Goal: Check status: Check status

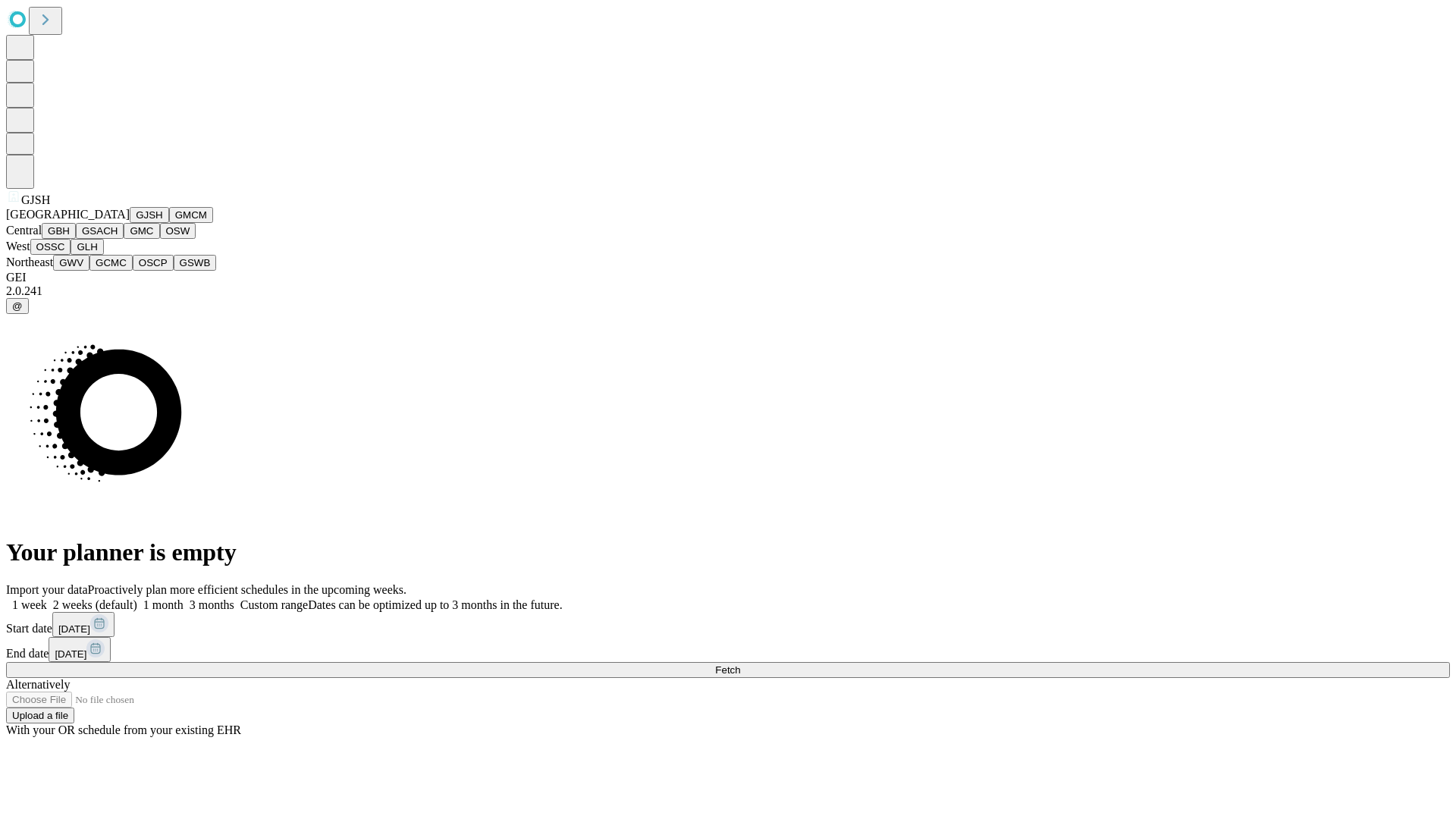
click at [129, 223] on button "GJSH" at bounding box center [148, 215] width 39 height 16
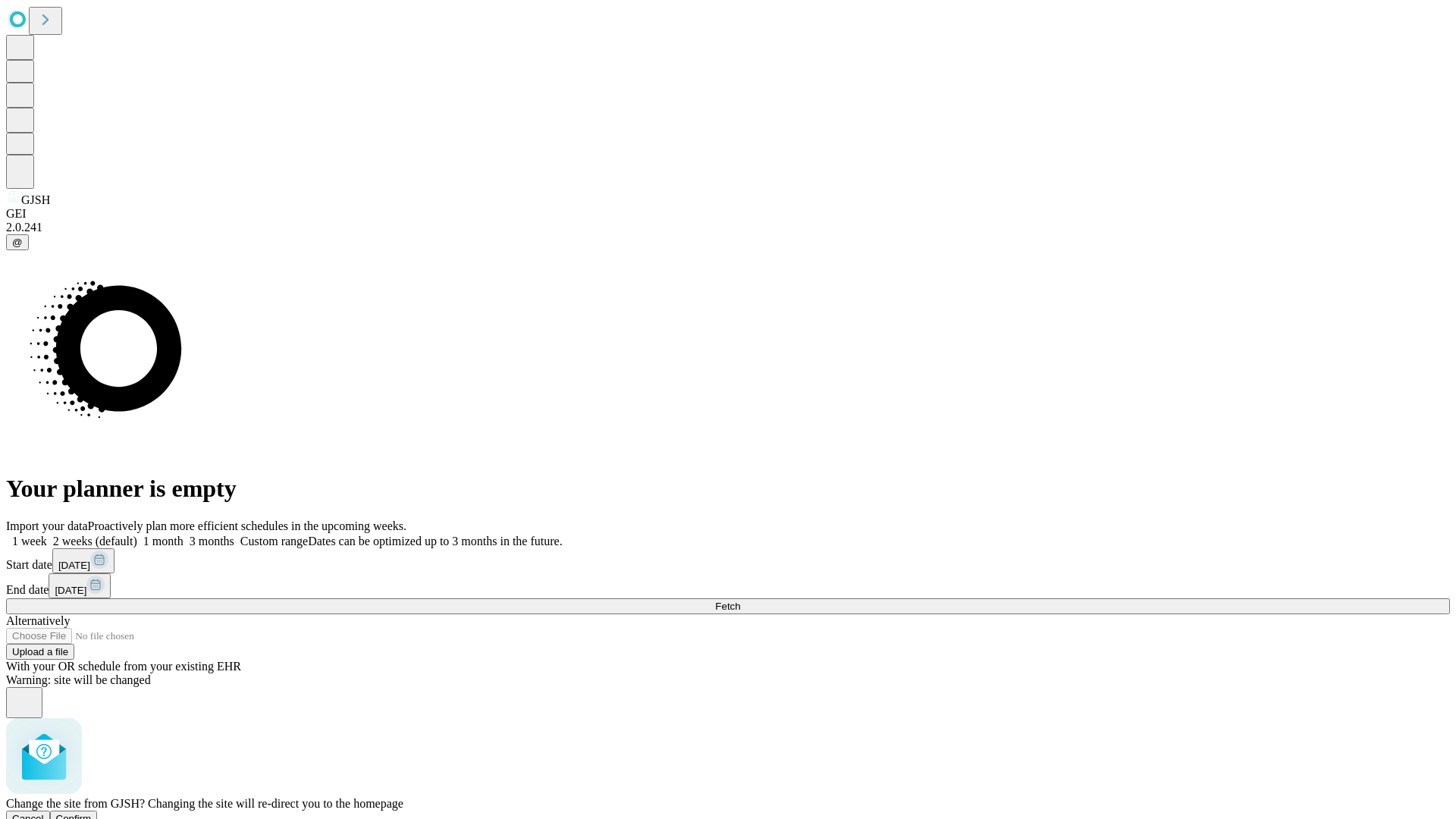
click at [91, 812] on span "Confirm" at bounding box center [73, 818] width 35 height 11
click at [184, 535] on label "1 month" at bounding box center [160, 541] width 47 height 13
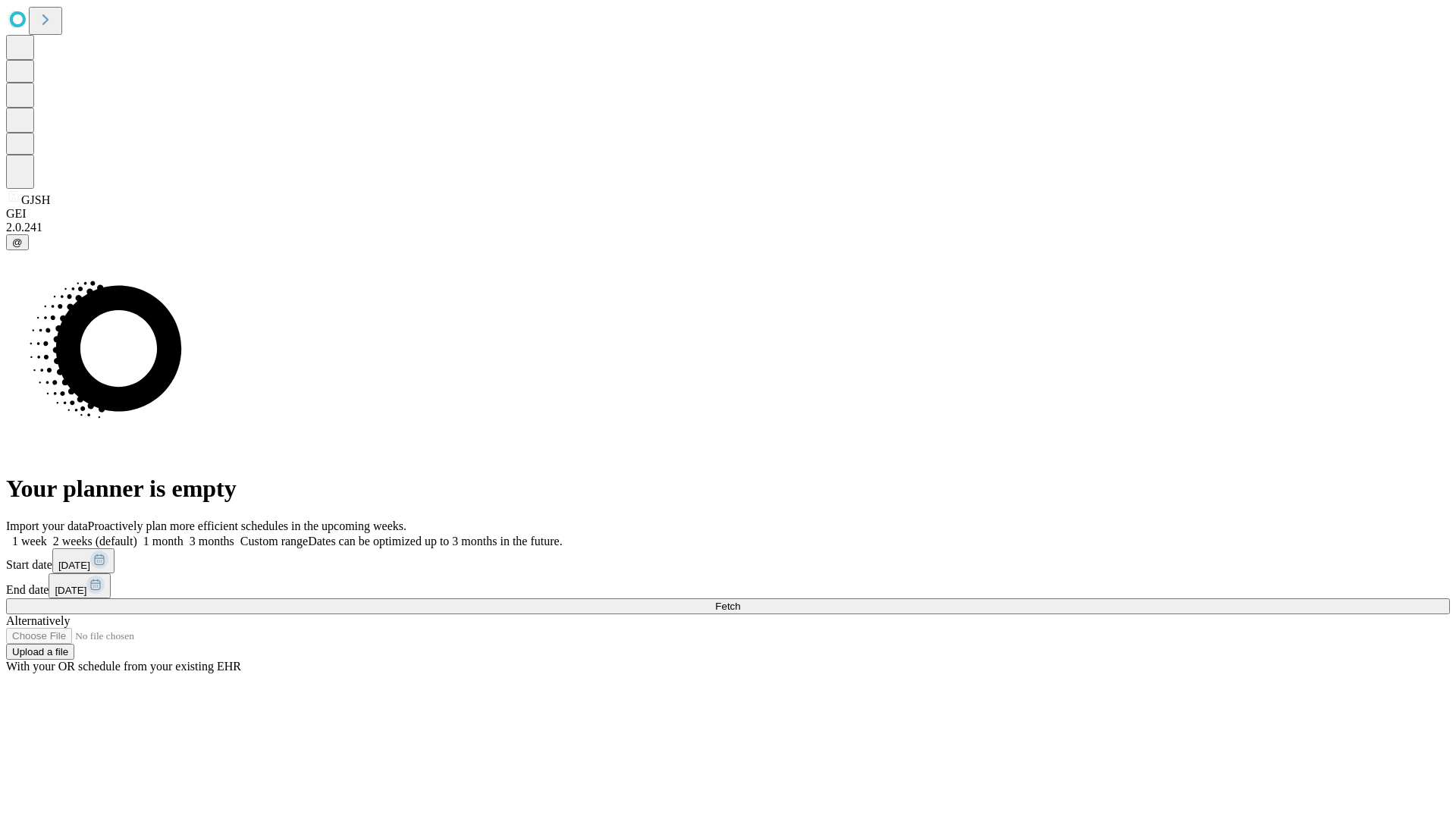
click at [740, 600] on span "Fetch" at bounding box center [728, 606] width 25 height 11
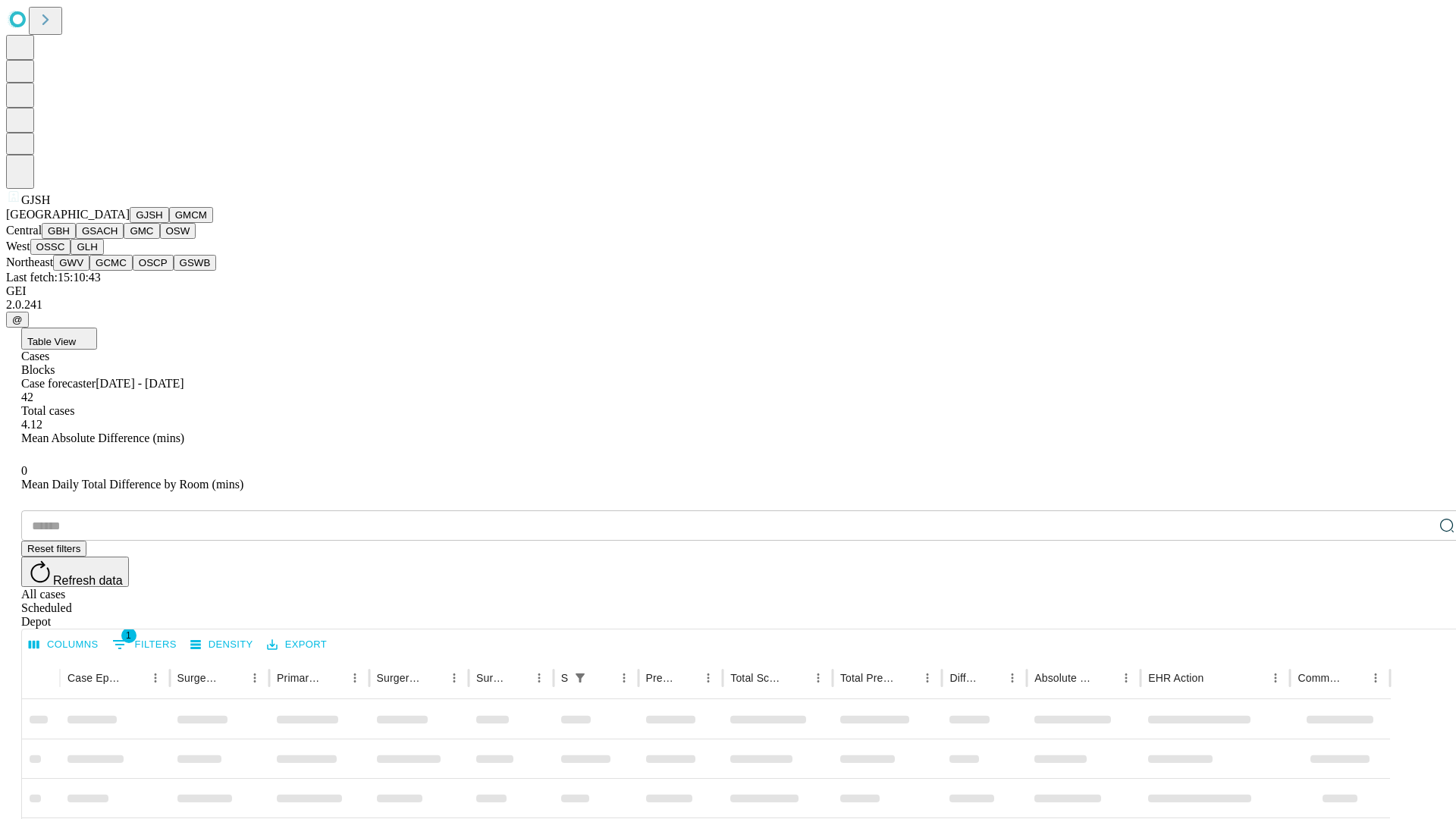
click at [169, 223] on button "GMCM" at bounding box center [191, 215] width 44 height 16
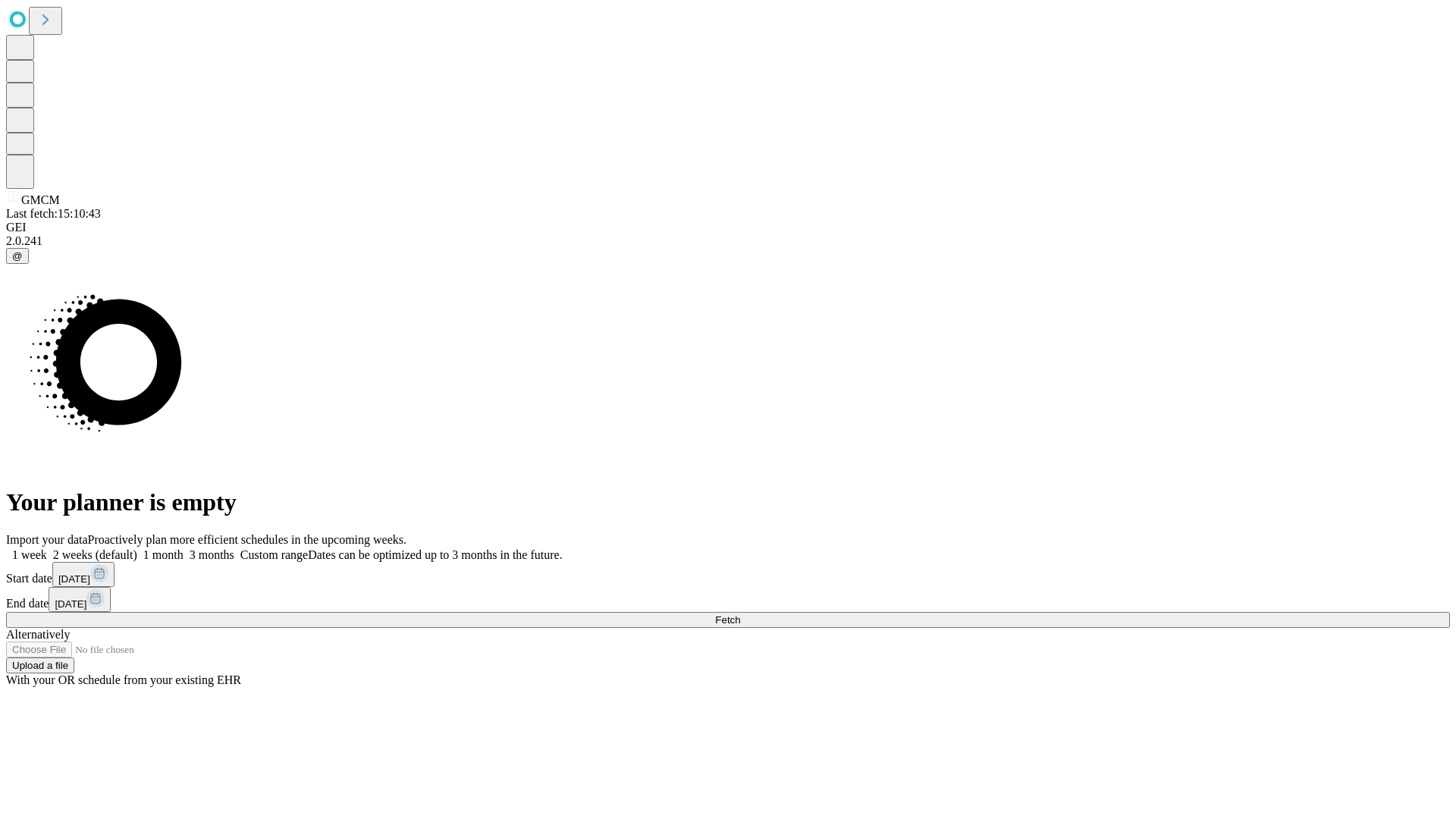
click at [184, 548] on label "1 month" at bounding box center [160, 555] width 47 height 13
click at [740, 614] on span "Fetch" at bounding box center [728, 620] width 25 height 11
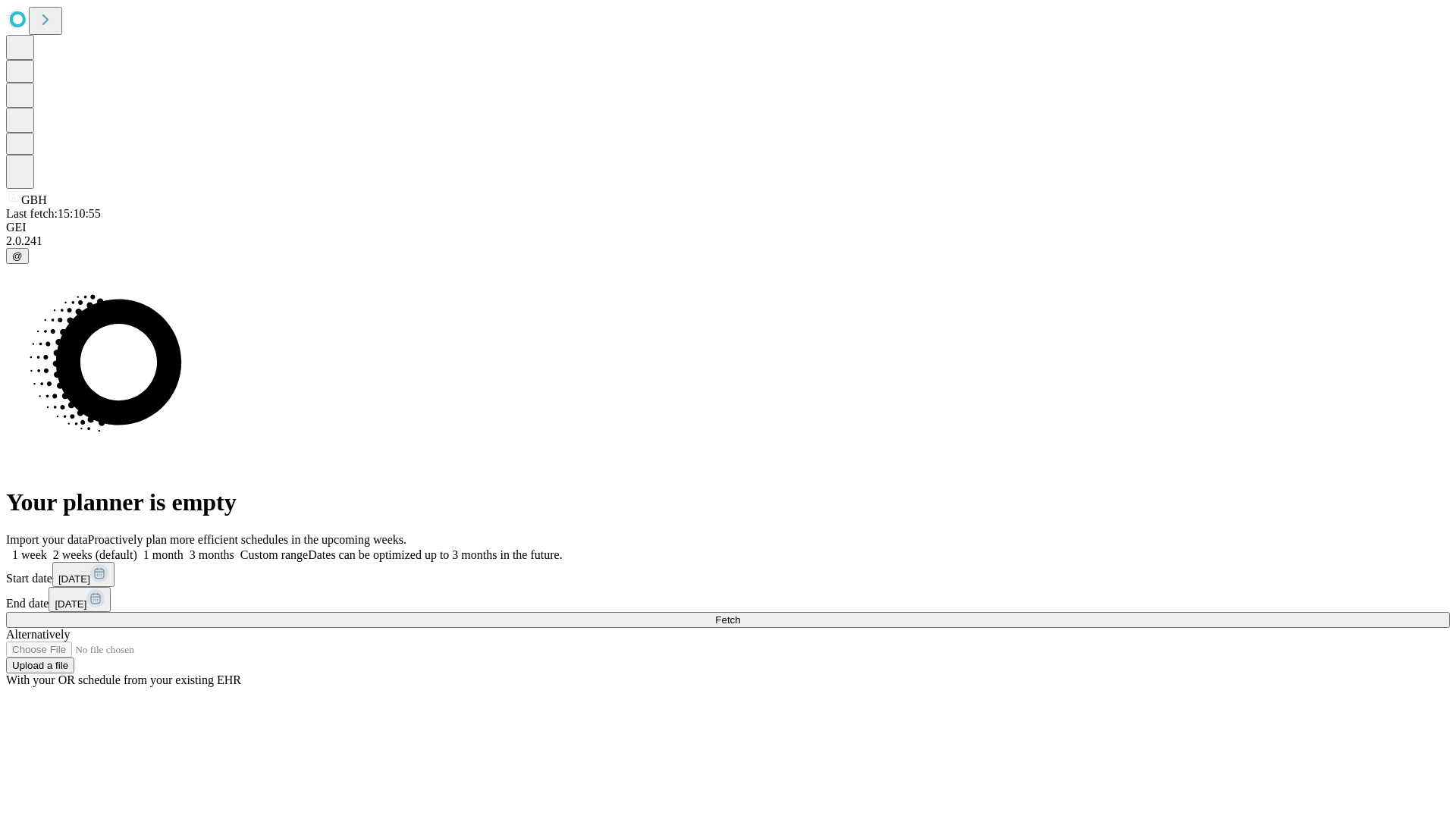
click at [740, 614] on span "Fetch" at bounding box center [728, 620] width 25 height 11
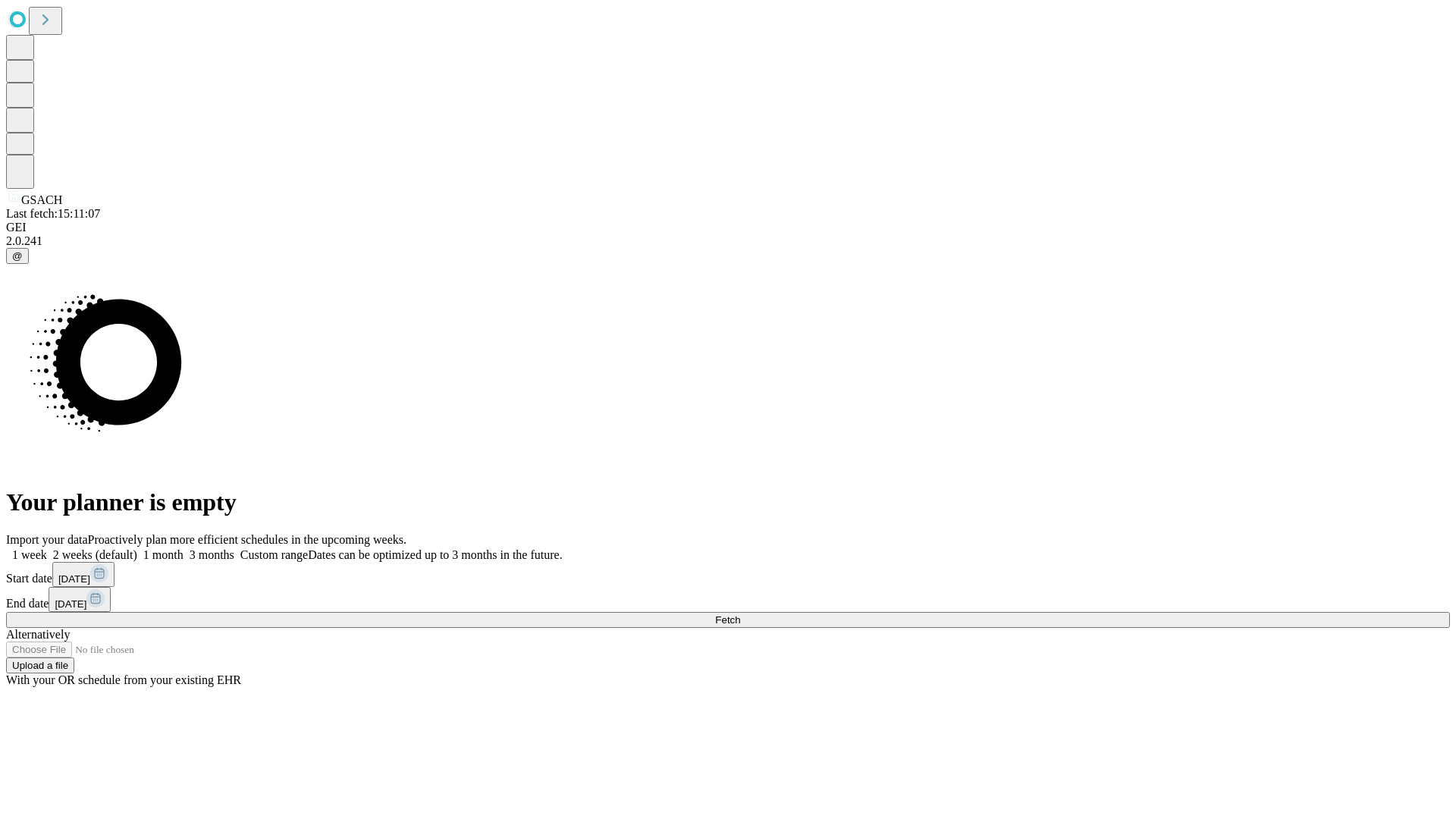
click at [184, 548] on label "1 month" at bounding box center [160, 555] width 47 height 13
click at [740, 614] on span "Fetch" at bounding box center [728, 620] width 25 height 11
click at [184, 548] on label "1 month" at bounding box center [160, 555] width 47 height 13
click at [740, 614] on span "Fetch" at bounding box center [728, 620] width 25 height 11
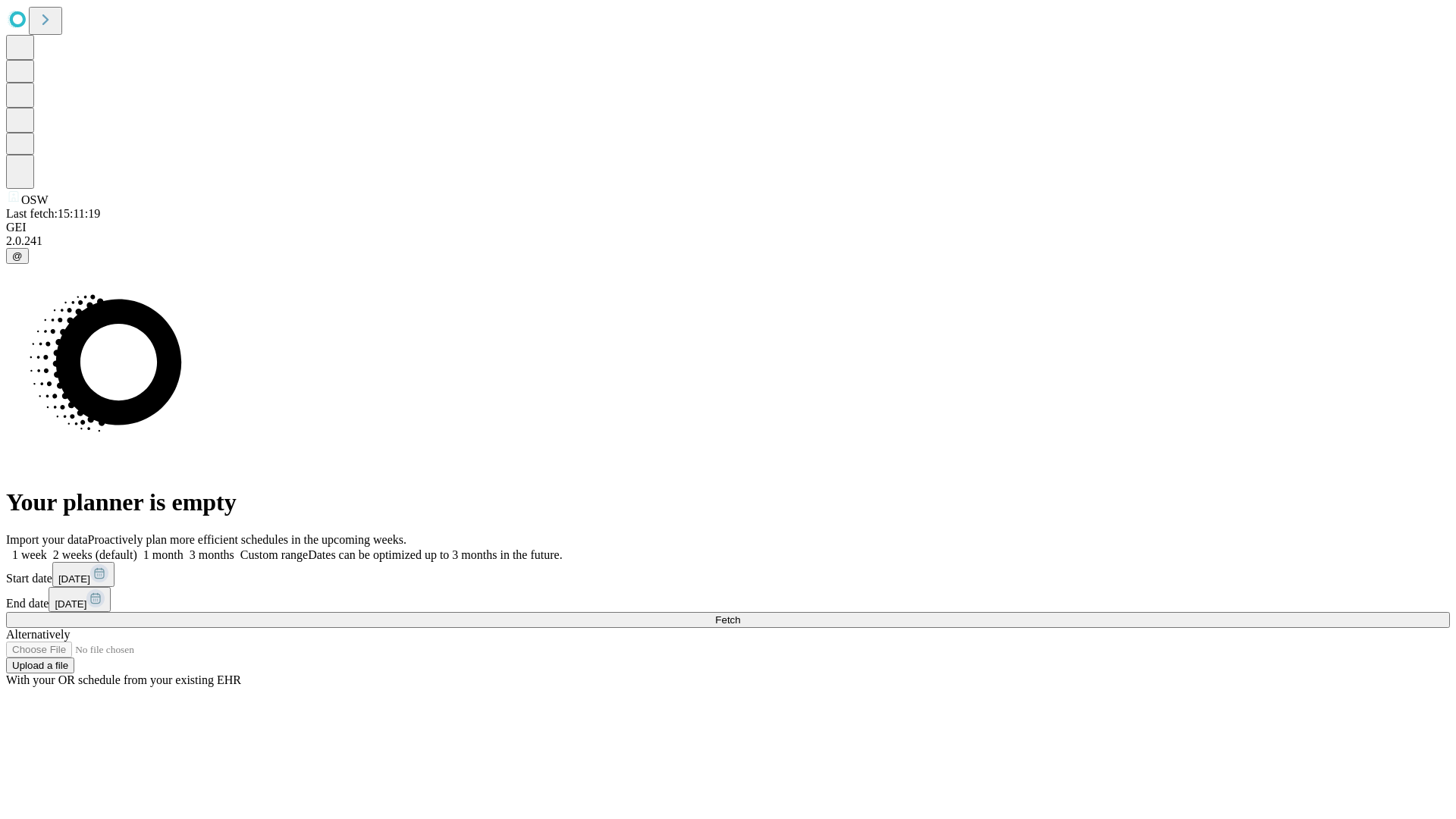
click at [184, 548] on label "1 month" at bounding box center [160, 555] width 47 height 13
click at [740, 614] on span "Fetch" at bounding box center [728, 620] width 25 height 11
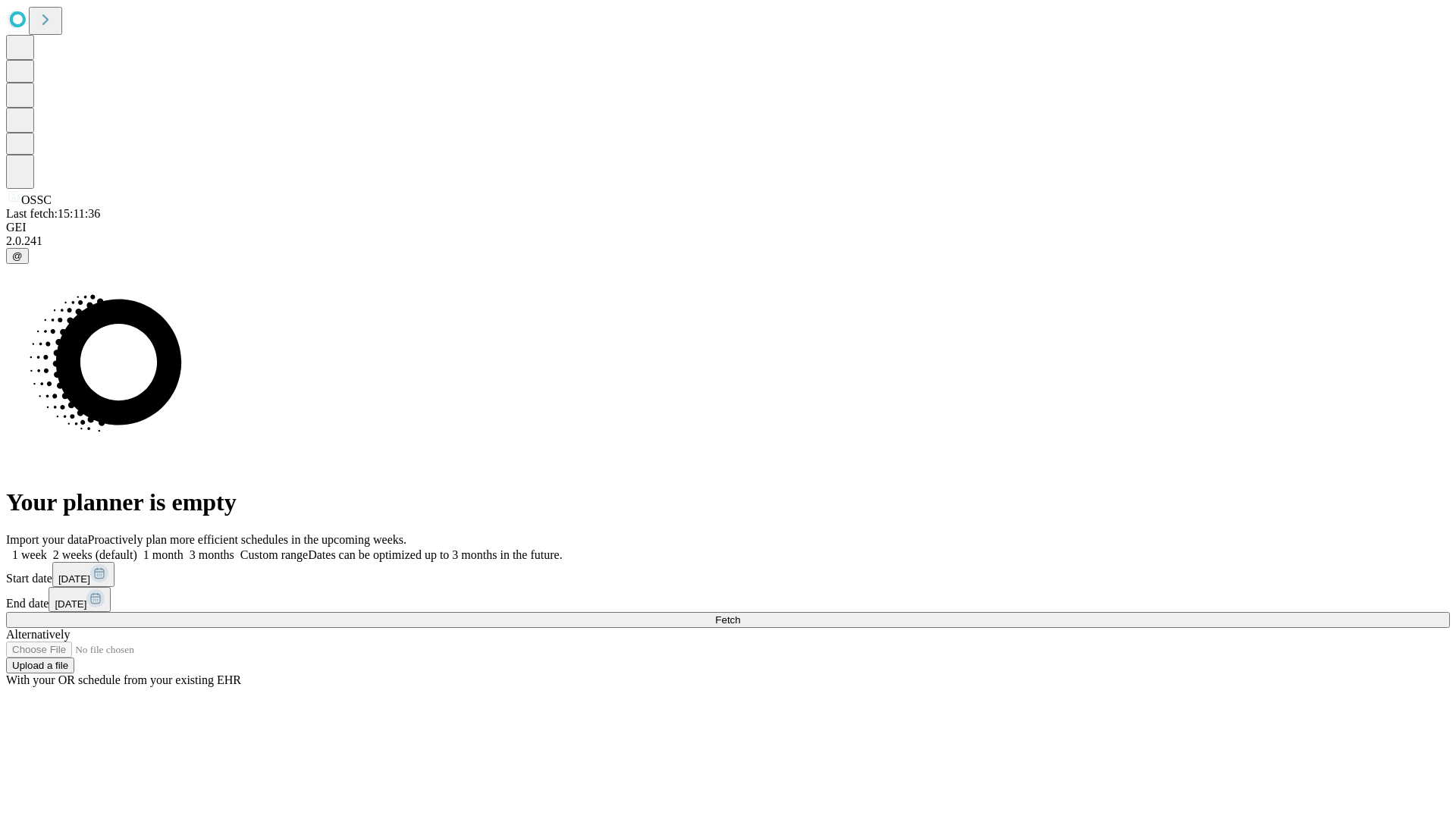
click at [184, 548] on label "1 month" at bounding box center [160, 555] width 47 height 13
click at [740, 614] on span "Fetch" at bounding box center [728, 620] width 25 height 11
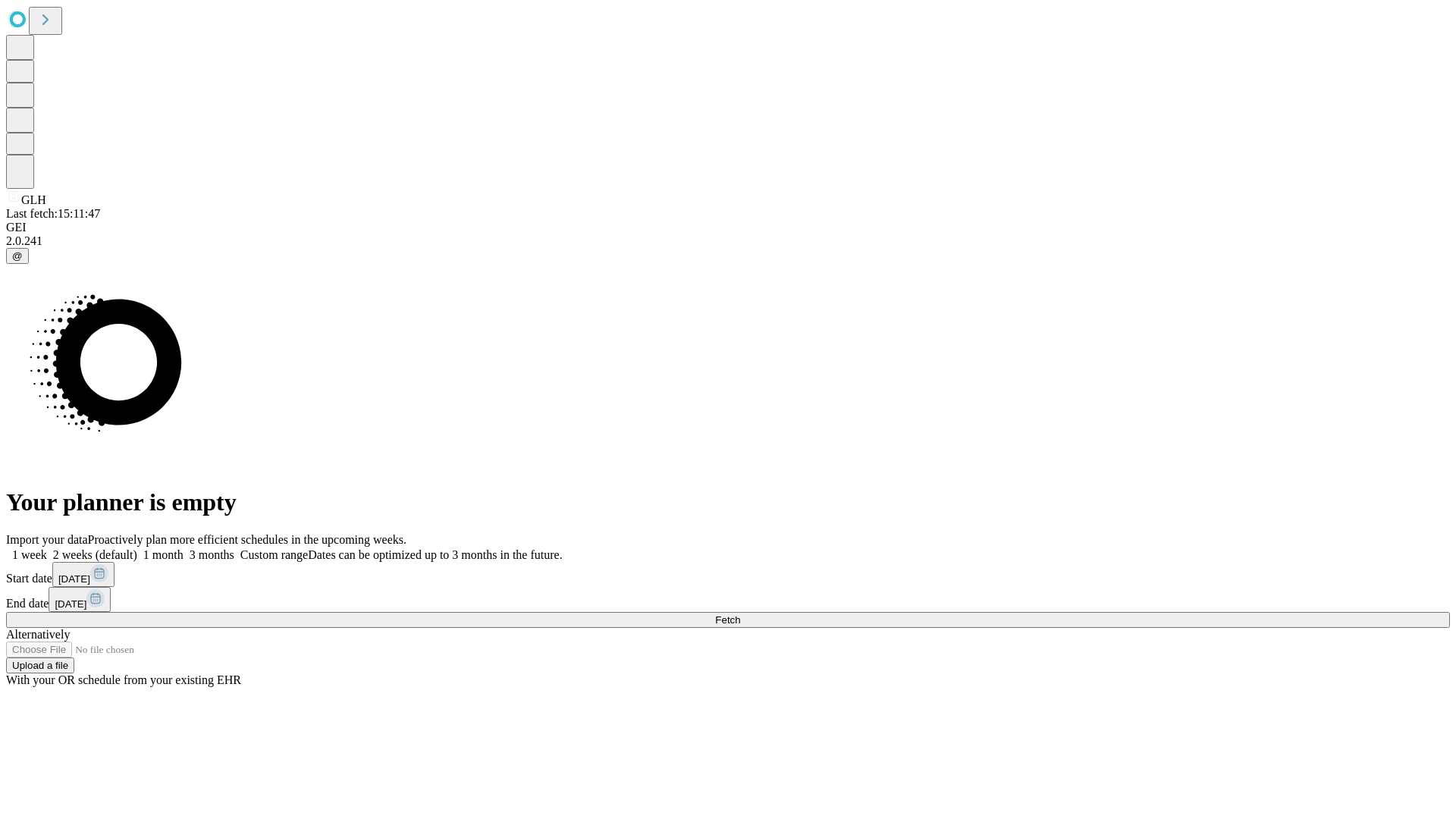
click at [184, 548] on label "1 month" at bounding box center [160, 555] width 47 height 13
click at [740, 614] on span "Fetch" at bounding box center [728, 620] width 25 height 11
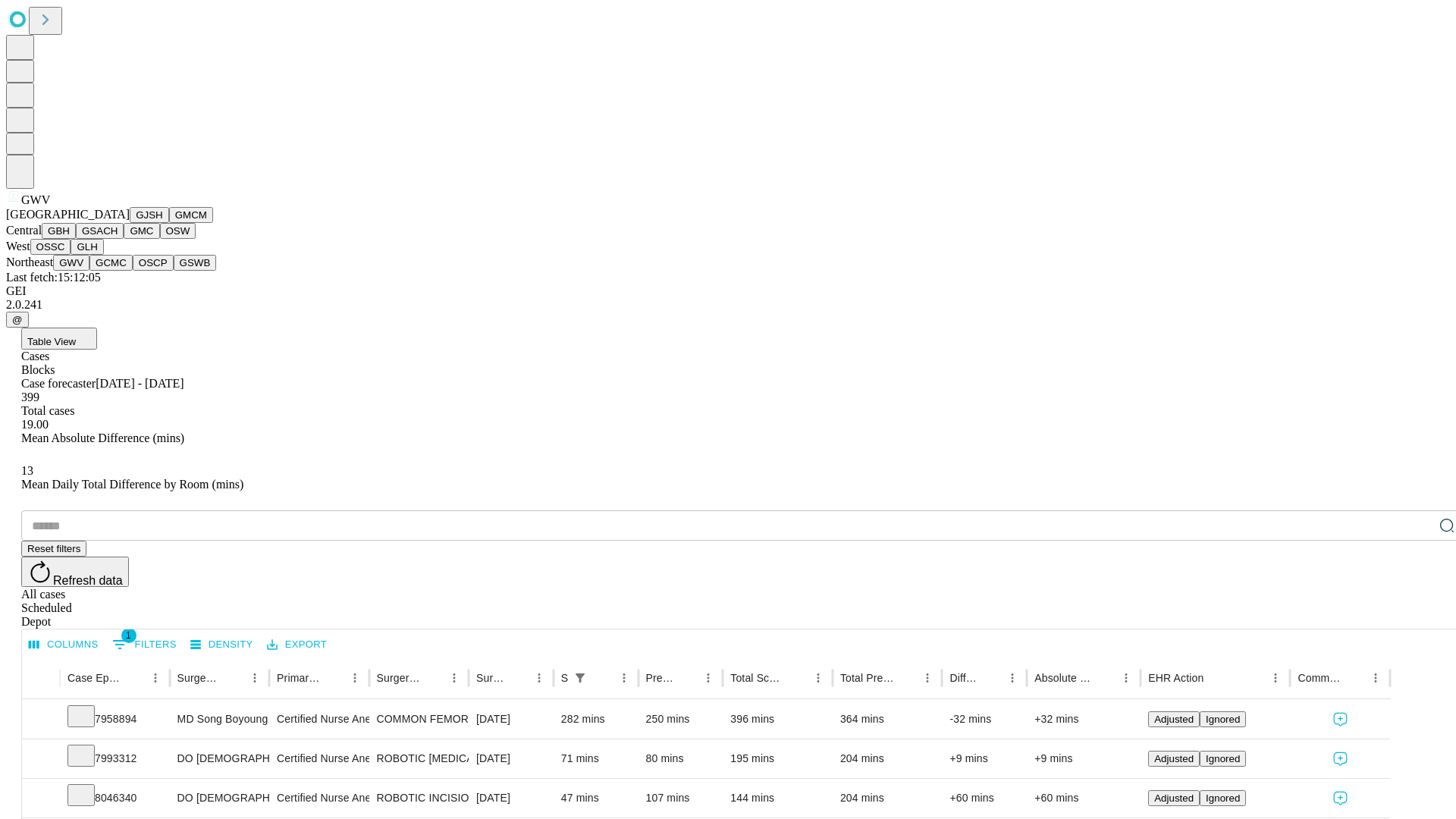
click at [118, 271] on button "GCMC" at bounding box center [110, 263] width 43 height 16
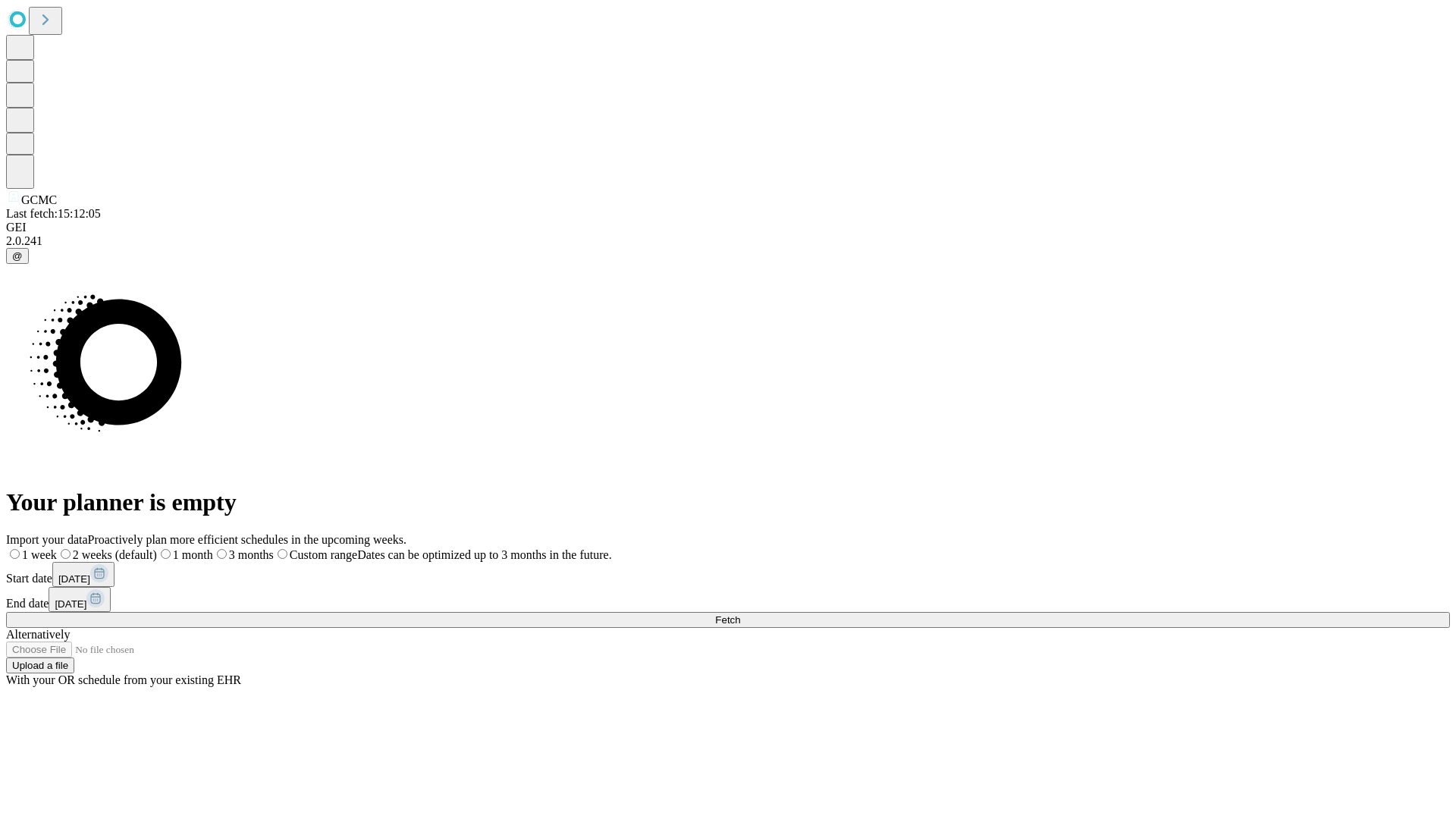
click at [213, 548] on label "1 month" at bounding box center [185, 555] width 56 height 13
click at [740, 614] on span "Fetch" at bounding box center [728, 620] width 25 height 11
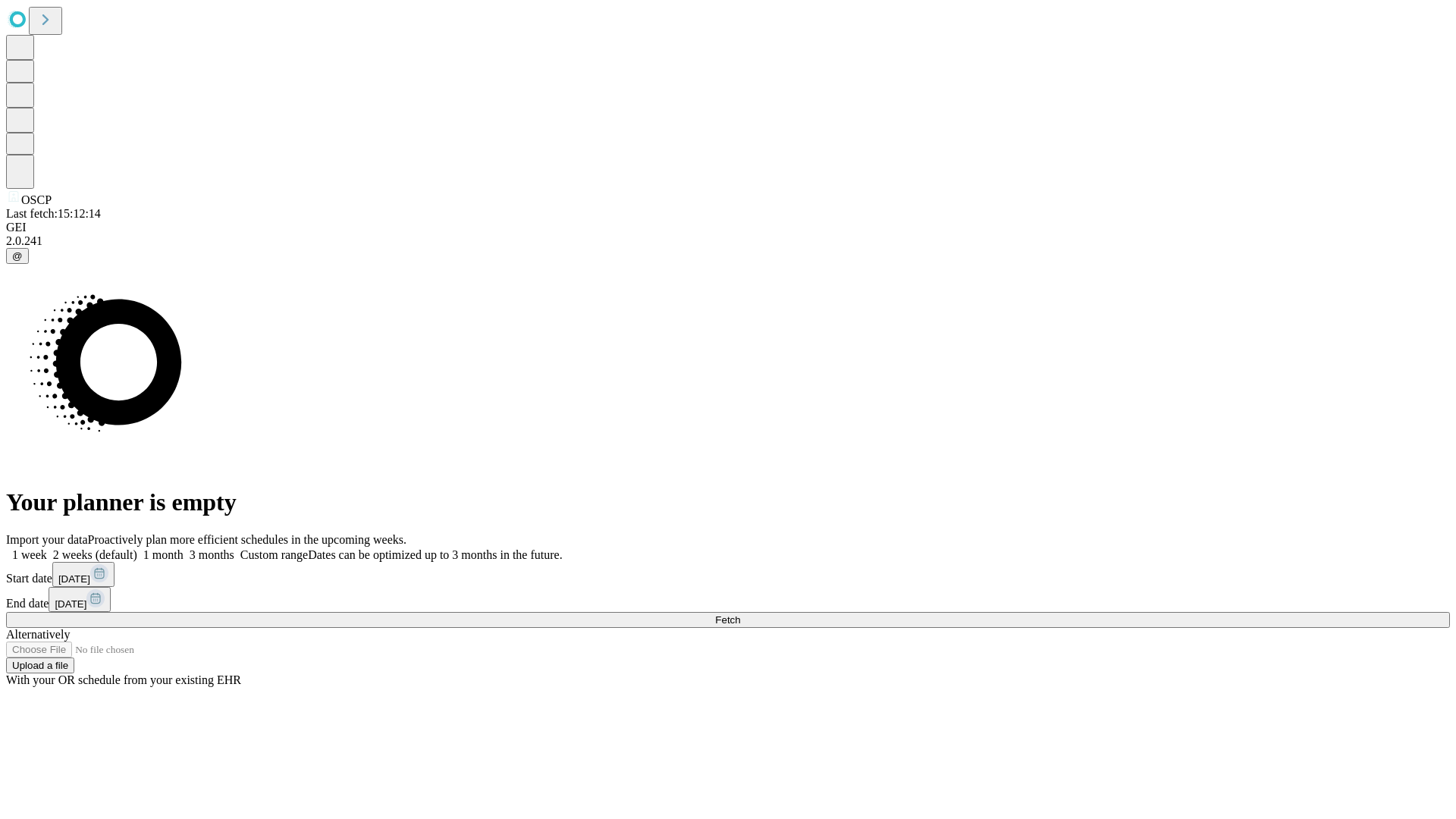
click at [184, 548] on label "1 month" at bounding box center [160, 555] width 47 height 13
click at [740, 614] on span "Fetch" at bounding box center [728, 620] width 25 height 11
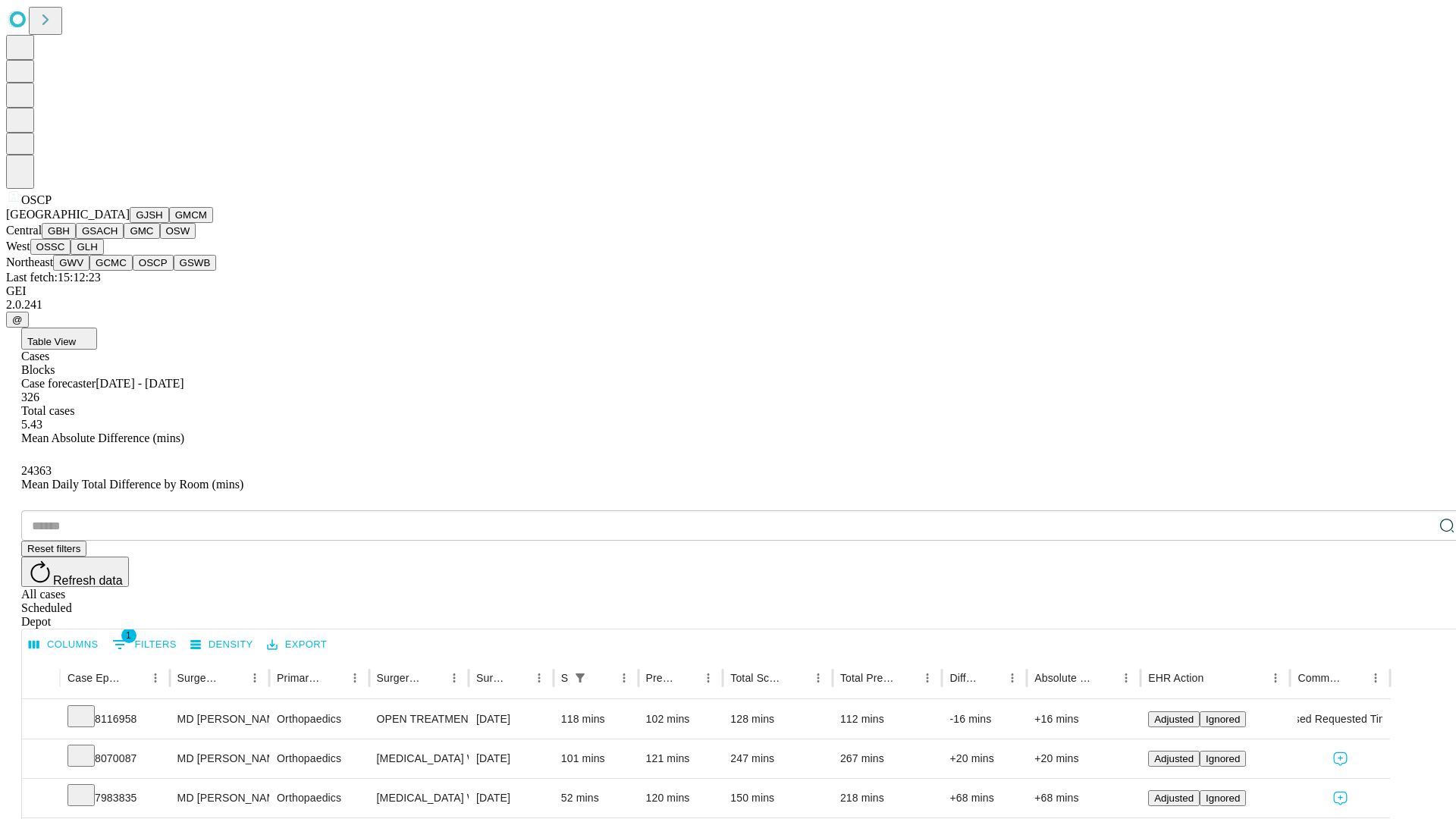
click at [174, 271] on button "GSWB" at bounding box center [195, 263] width 43 height 16
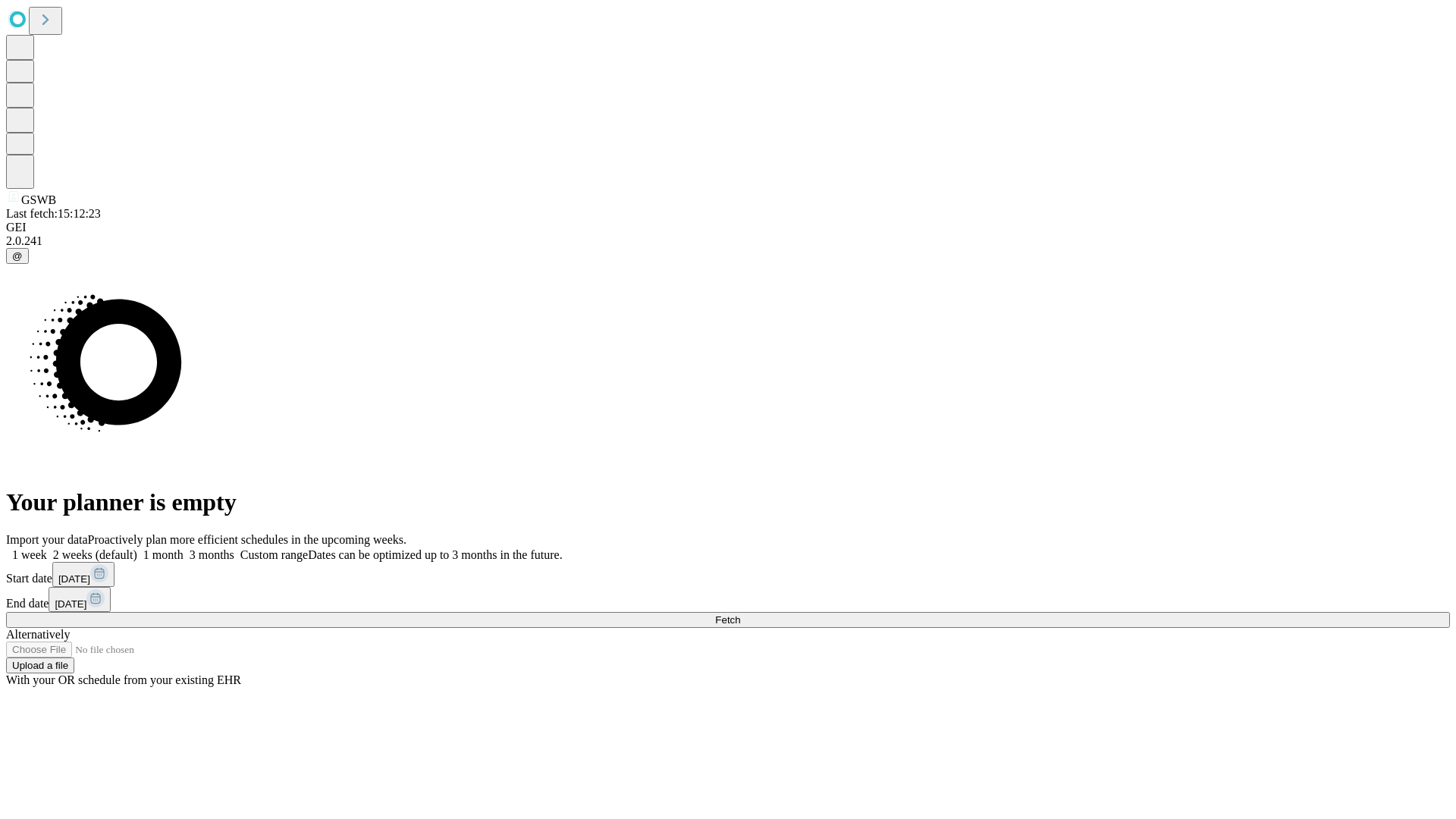
click at [184, 548] on label "1 month" at bounding box center [160, 555] width 47 height 13
click at [740, 614] on span "Fetch" at bounding box center [728, 620] width 25 height 11
